Goal: Use online tool/utility: Utilize a website feature to perform a specific function

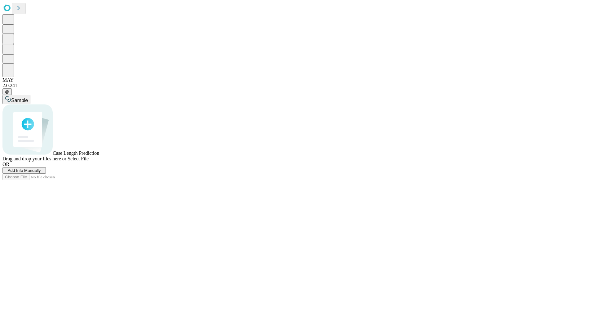
click at [89, 161] on span "Select File" at bounding box center [78, 158] width 21 height 5
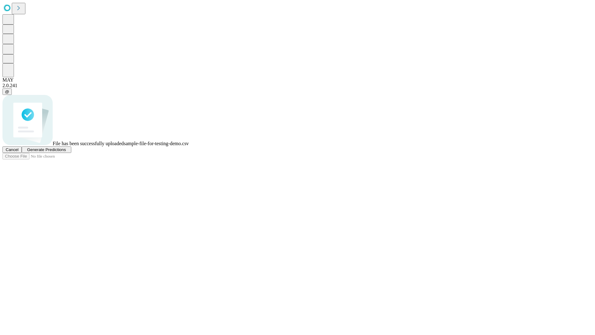
click at [66, 152] on span "Generate Predictions" at bounding box center [46, 149] width 39 height 5
